Goal: Task Accomplishment & Management: Use online tool/utility

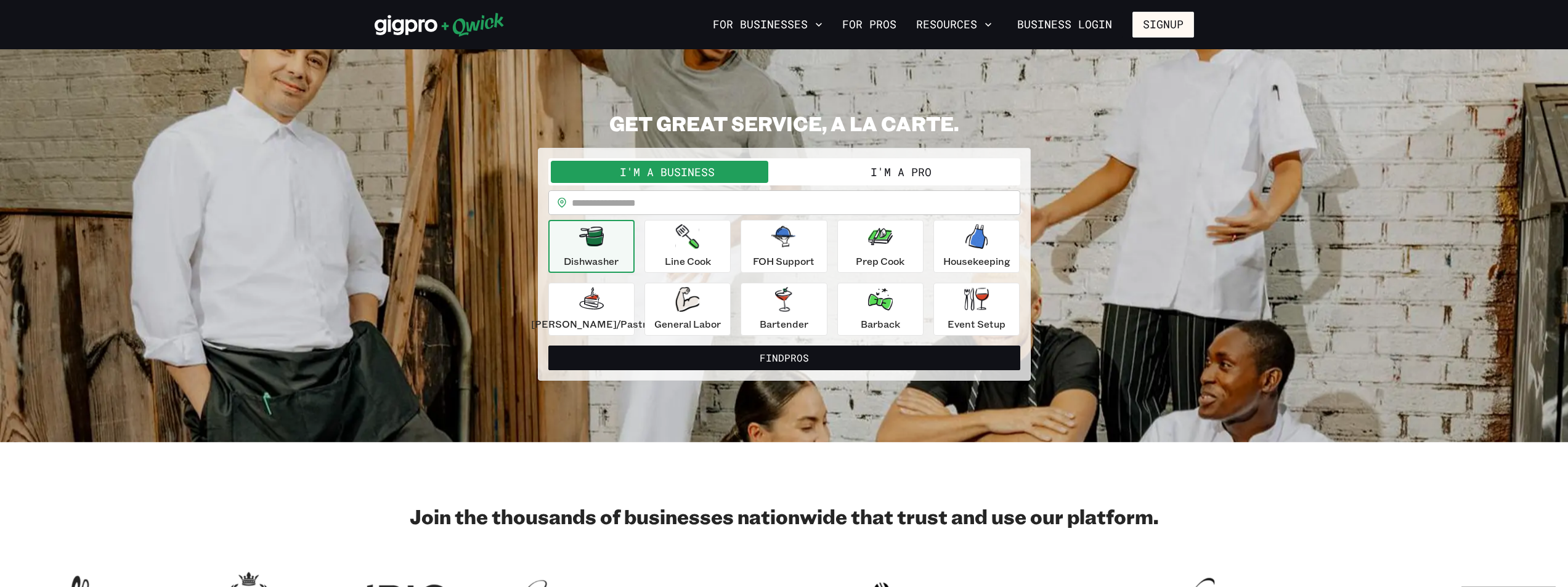
click at [884, 175] on button "I'm a Pro" at bounding box center [901, 172] width 233 height 22
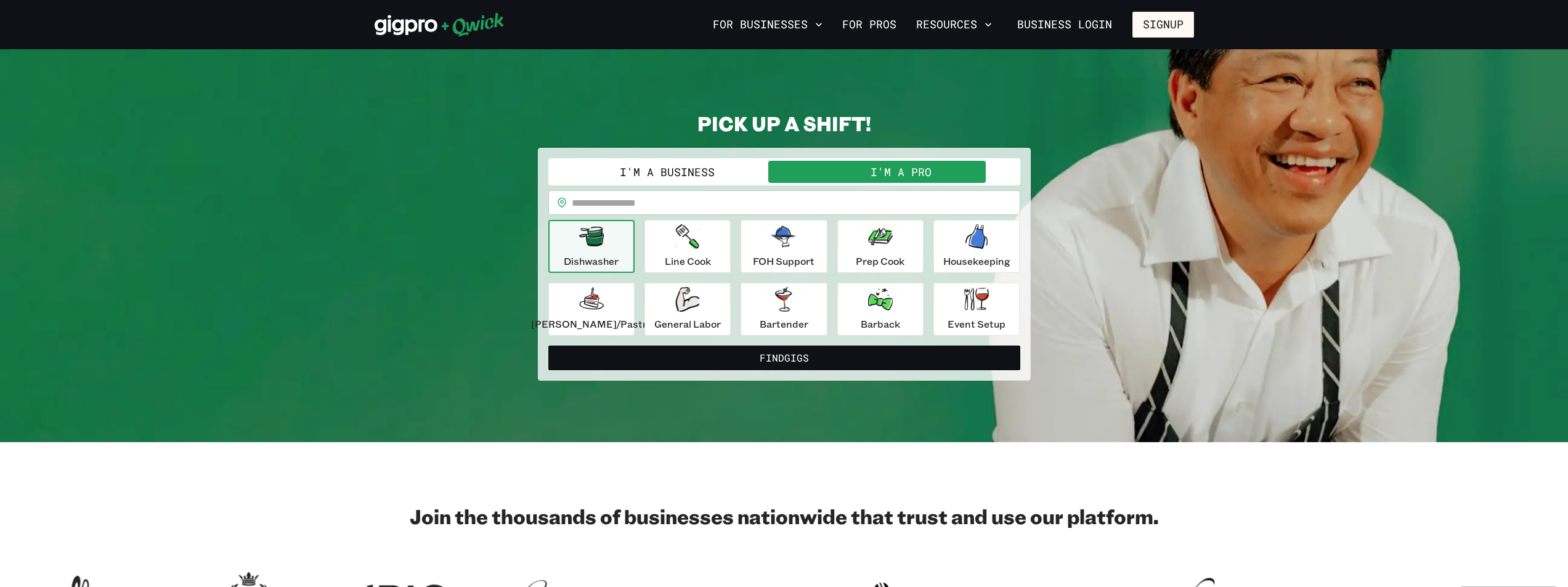
click at [701, 197] on input "text" at bounding box center [796, 202] width 449 height 25
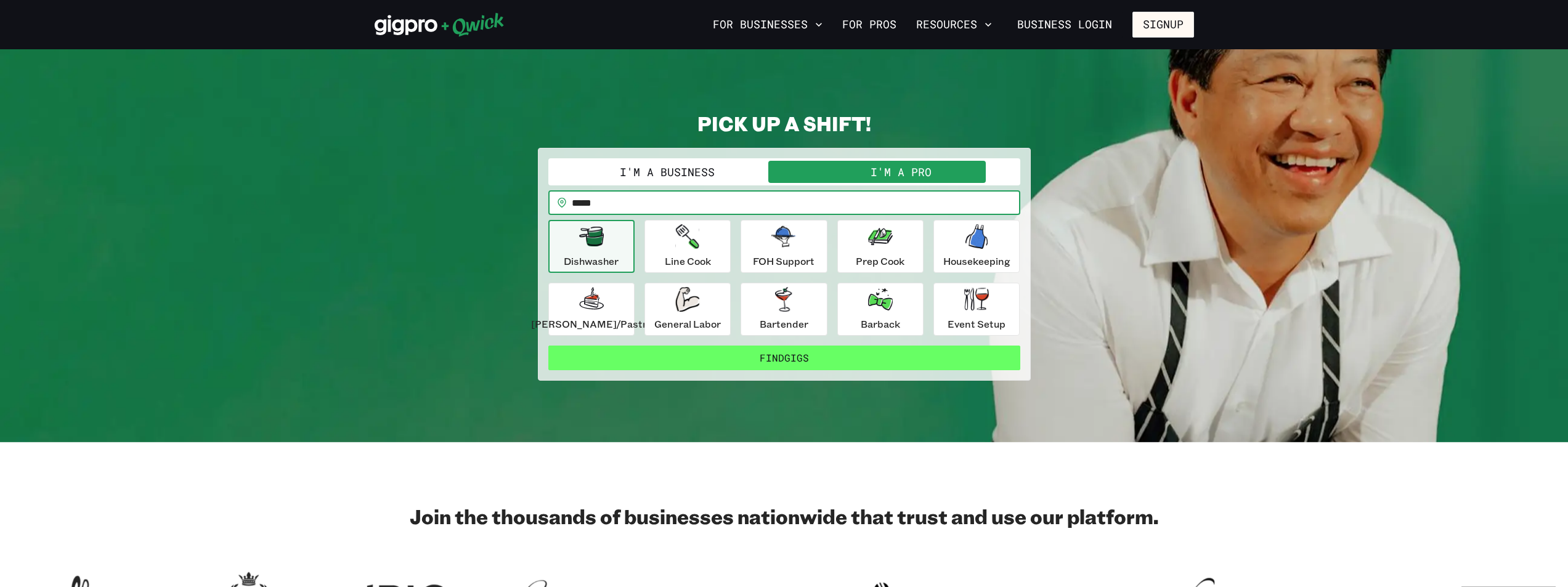
type input "*****"
click at [790, 362] on button "Find Gigs" at bounding box center [784, 357] width 472 height 25
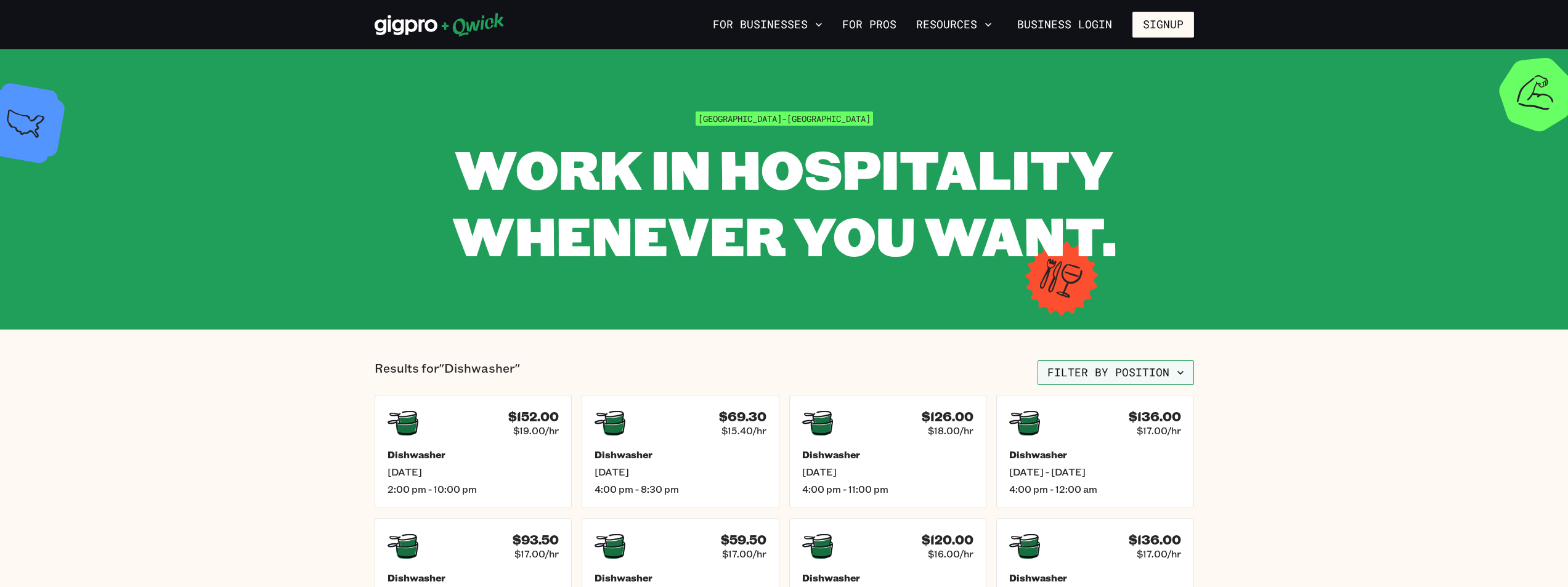
click at [1133, 368] on button "Filter by position" at bounding box center [1116, 372] width 157 height 25
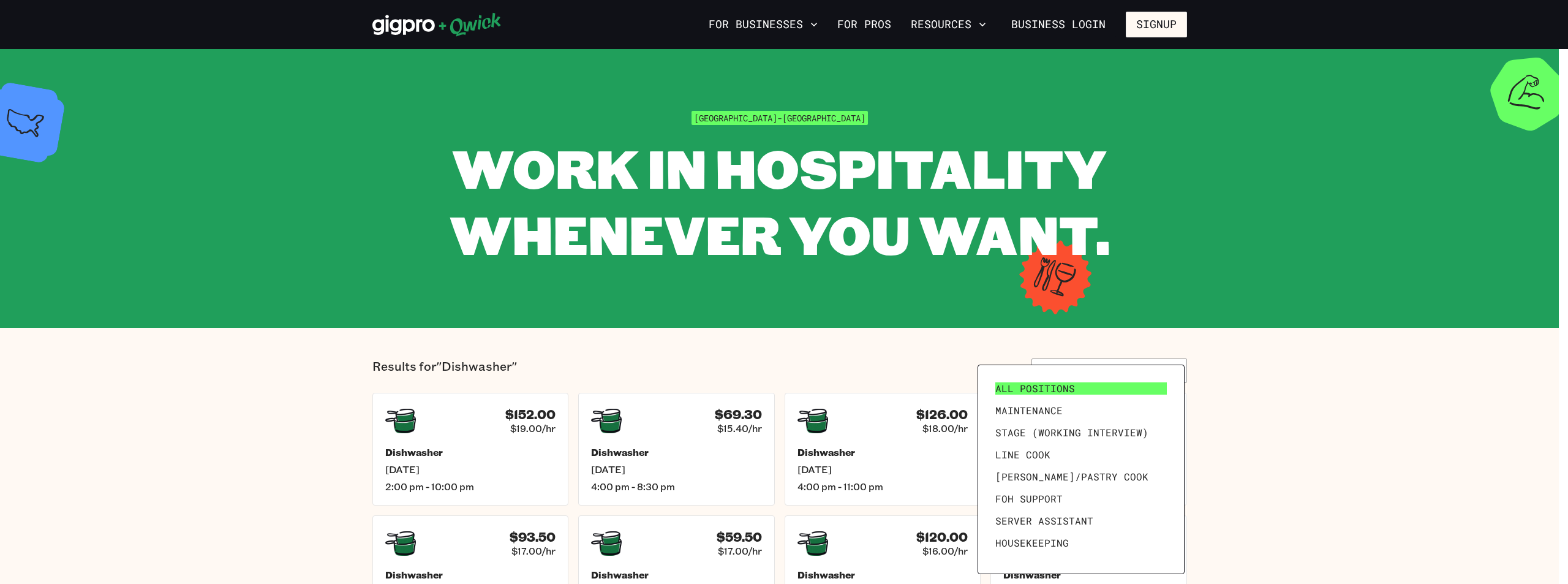
click at [1075, 382] on link "All Positions" at bounding box center [1081, 388] width 181 height 22
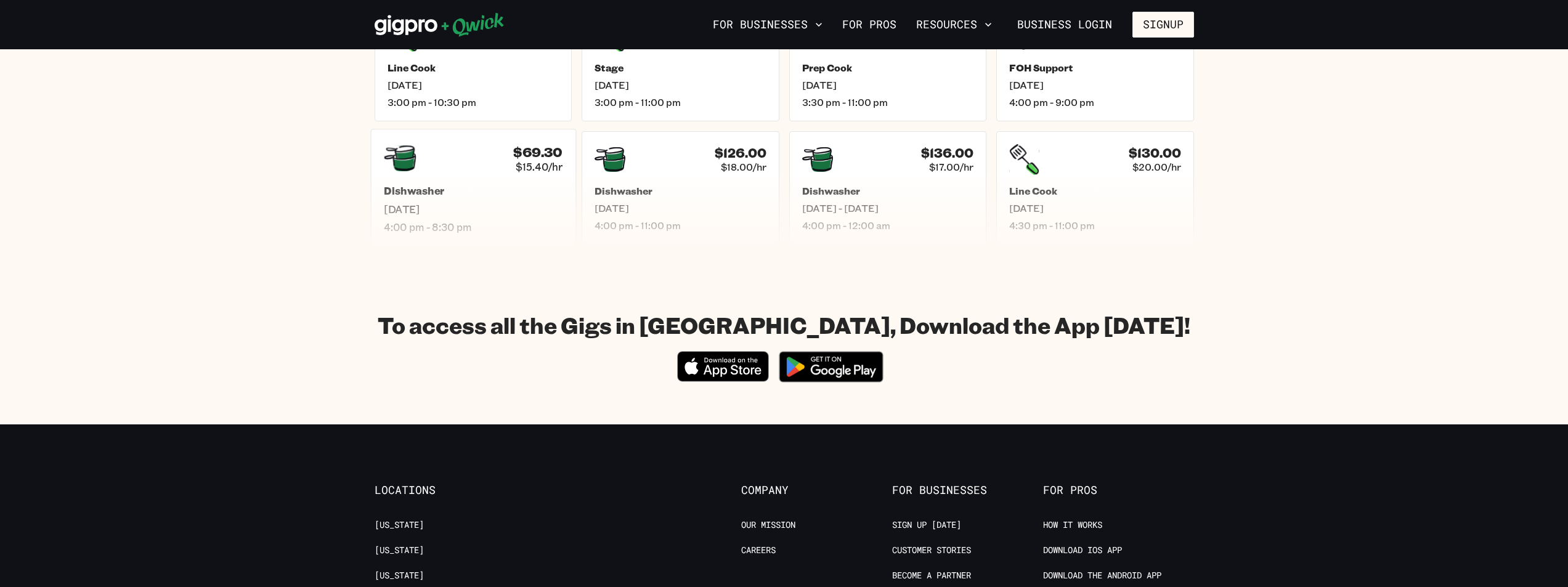
scroll to position [801, 0]
